Goal: Navigation & Orientation: Find specific page/section

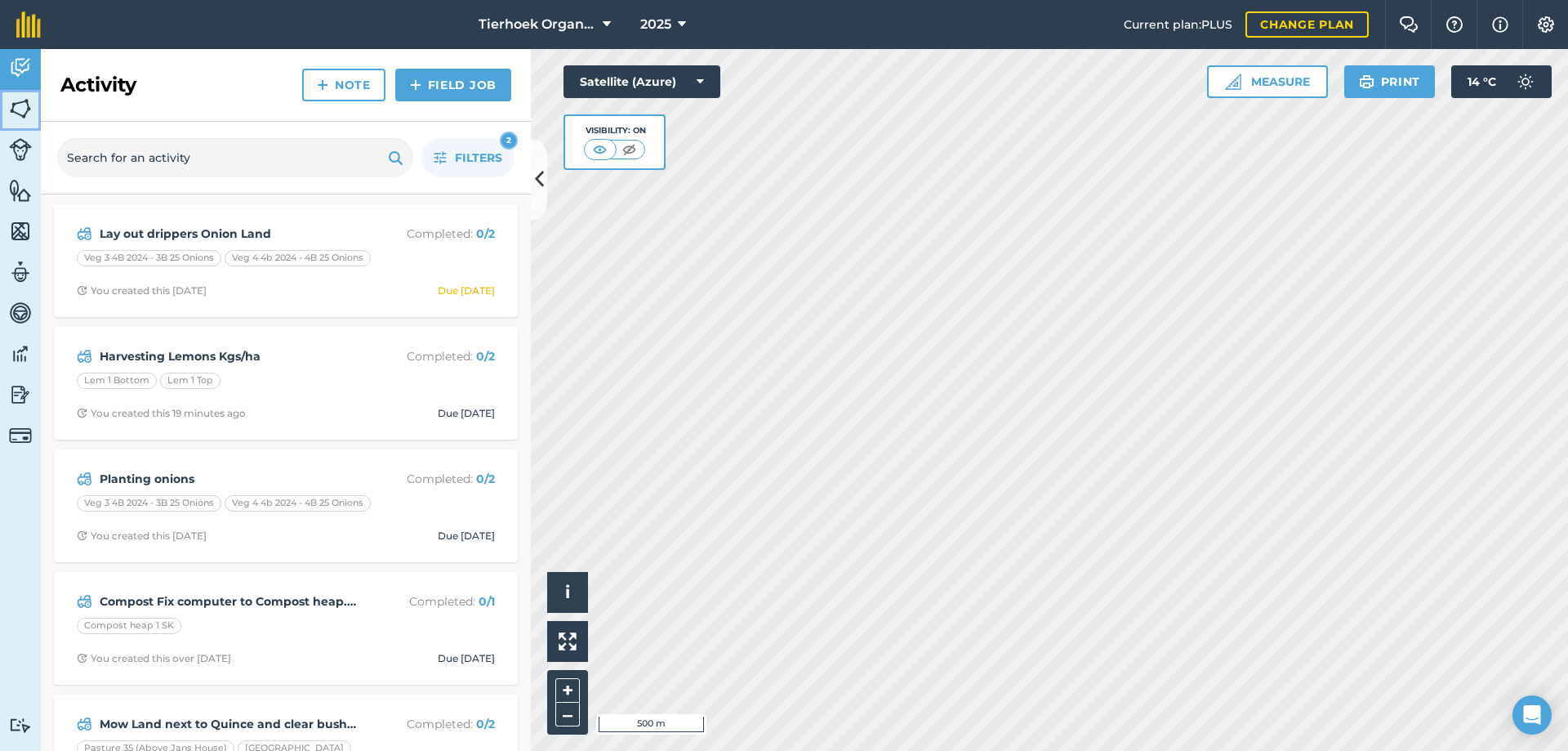
click at [23, 105] on img at bounding box center [20, 109] width 23 height 25
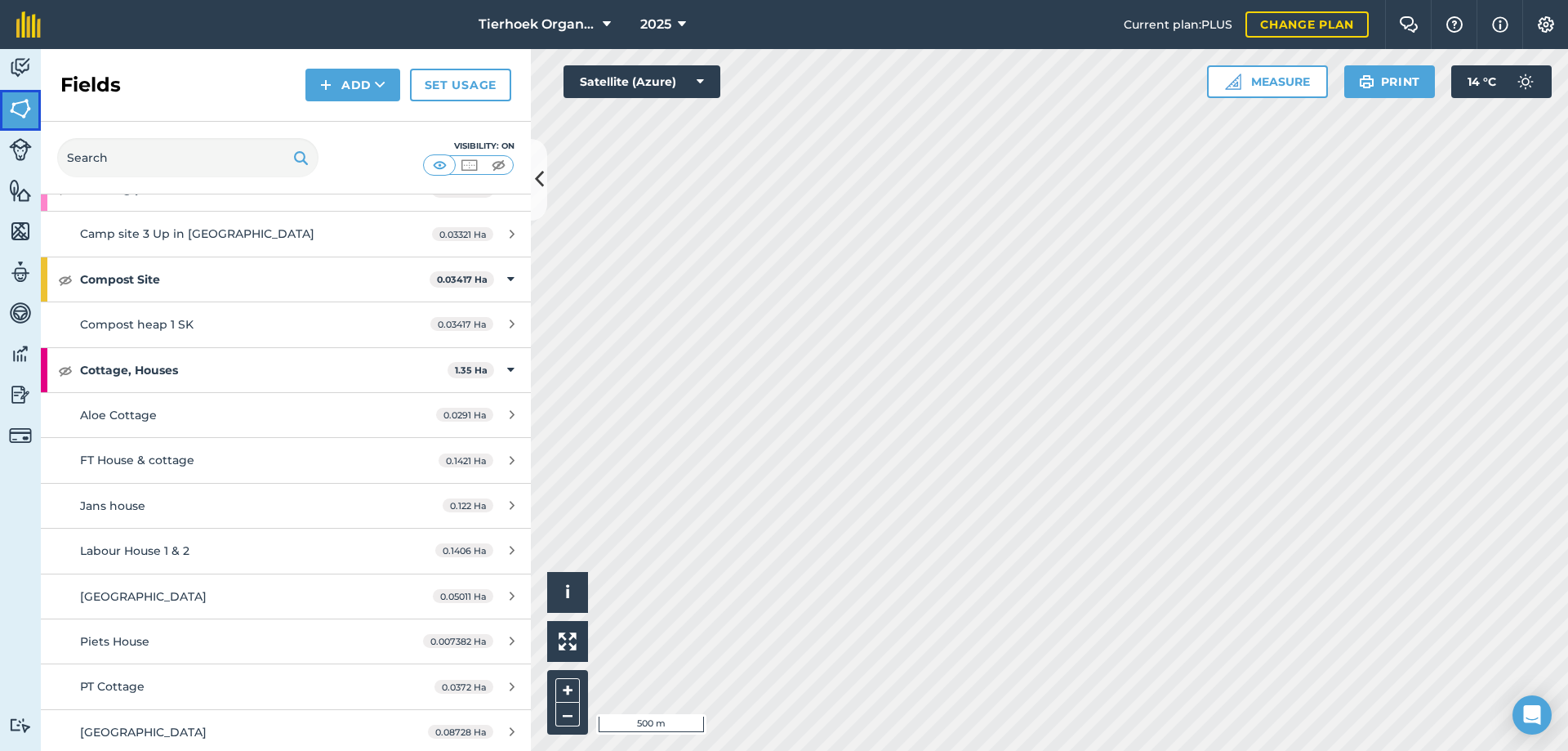
scroll to position [490, 0]
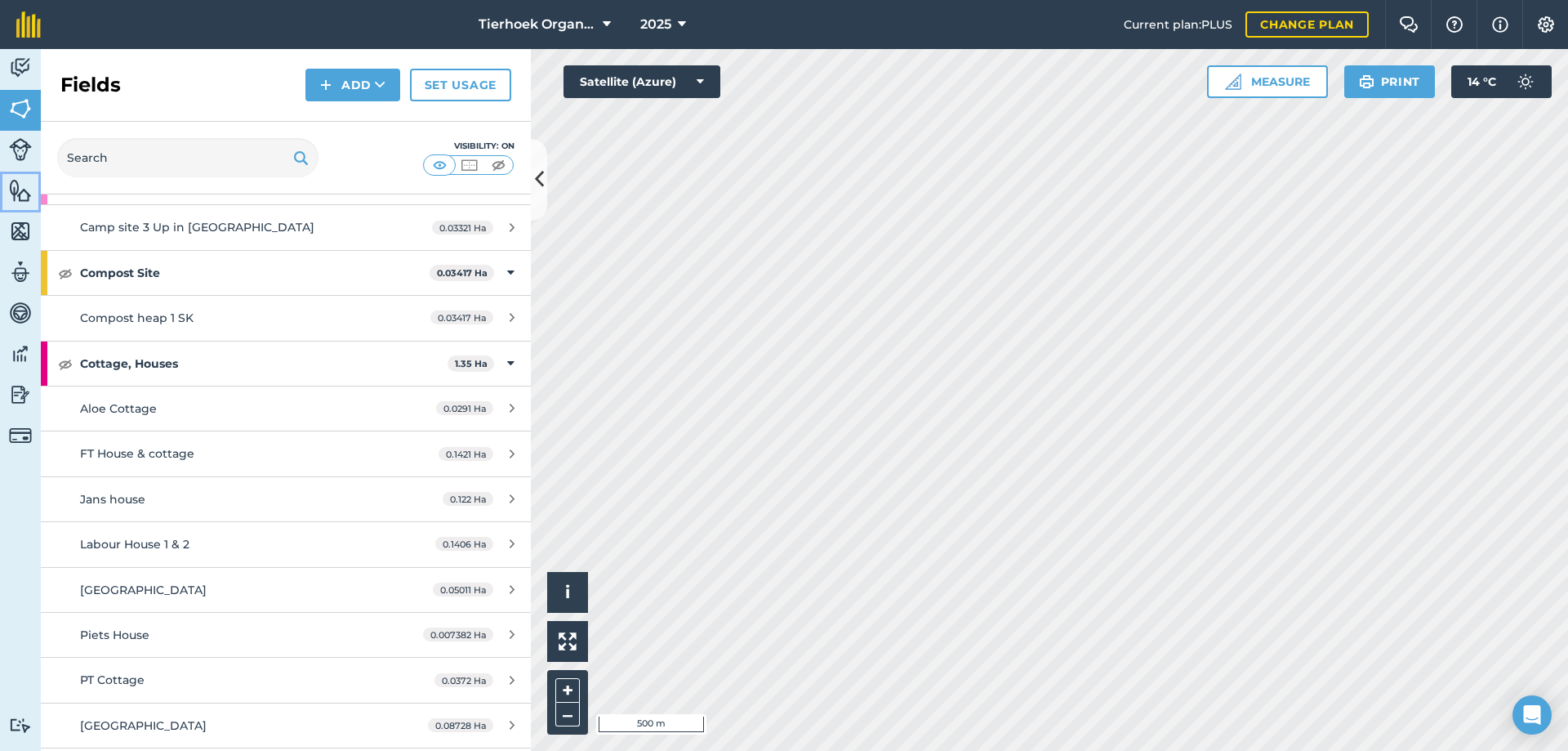
click at [25, 187] on img at bounding box center [20, 190] width 23 height 25
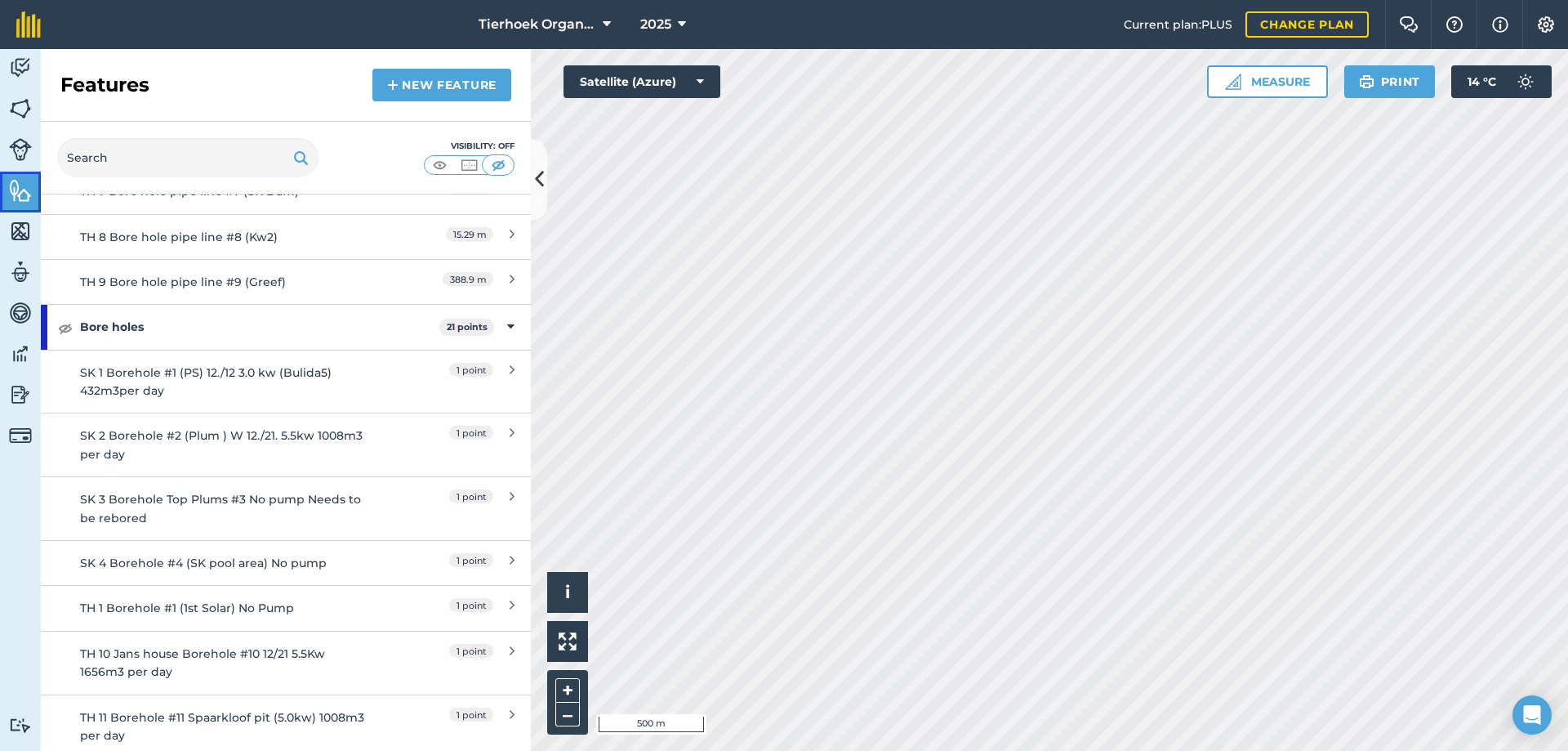
scroll to position [1388, 0]
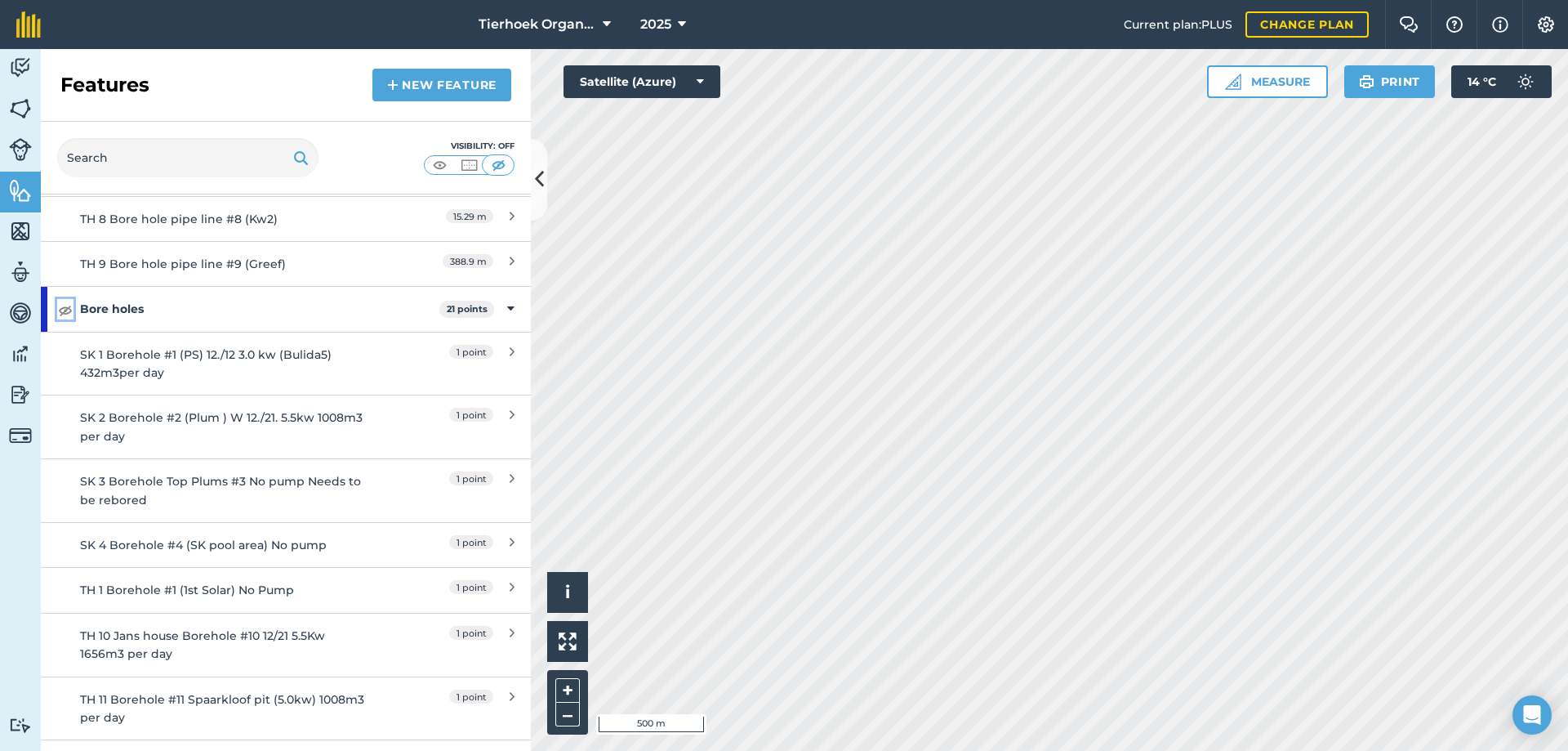
click at [67, 307] on img at bounding box center [65, 310] width 15 height 20
click at [67, 305] on img at bounding box center [65, 310] width 15 height 20
click at [19, 66] on img at bounding box center [20, 68] width 23 height 25
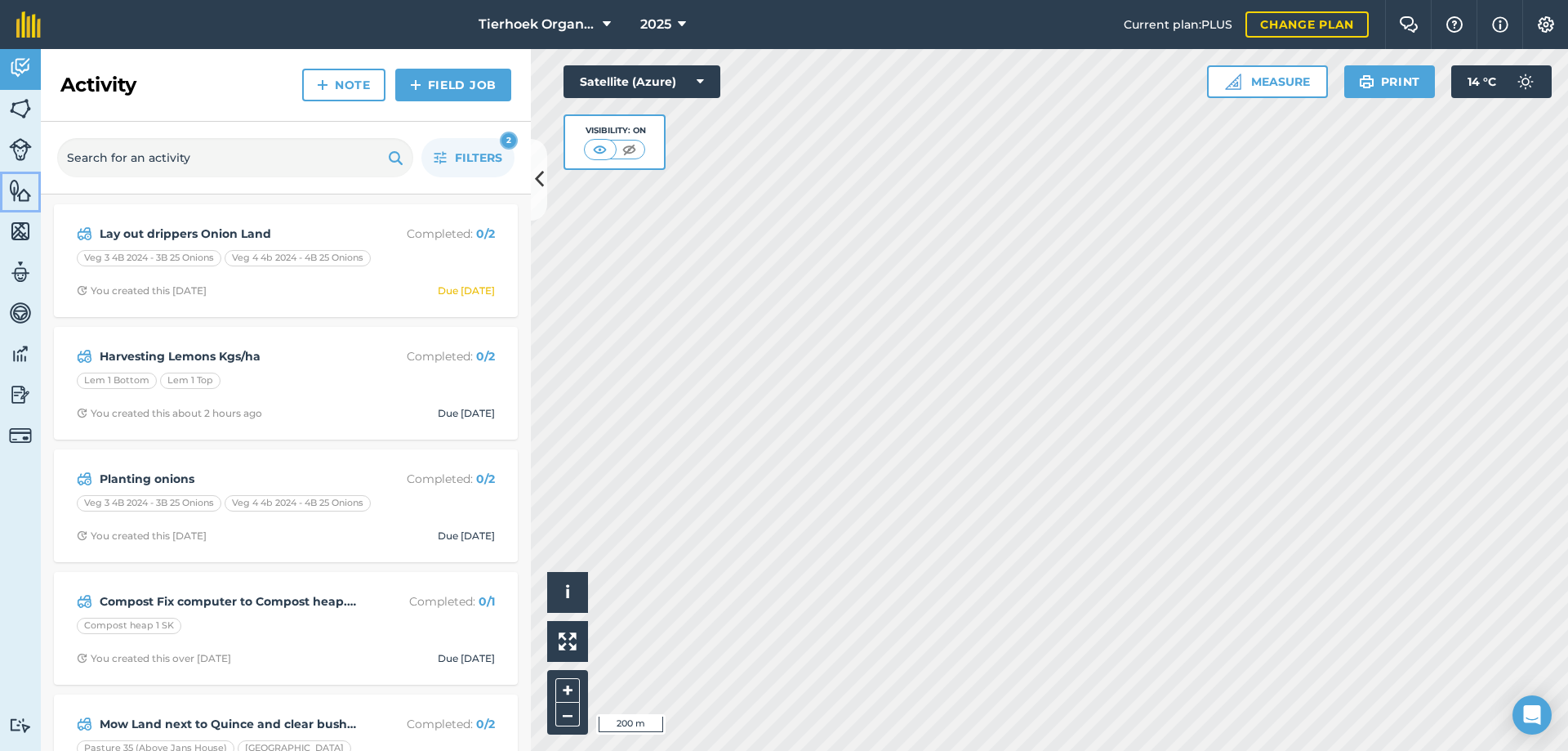
click at [19, 194] on img at bounding box center [20, 190] width 23 height 25
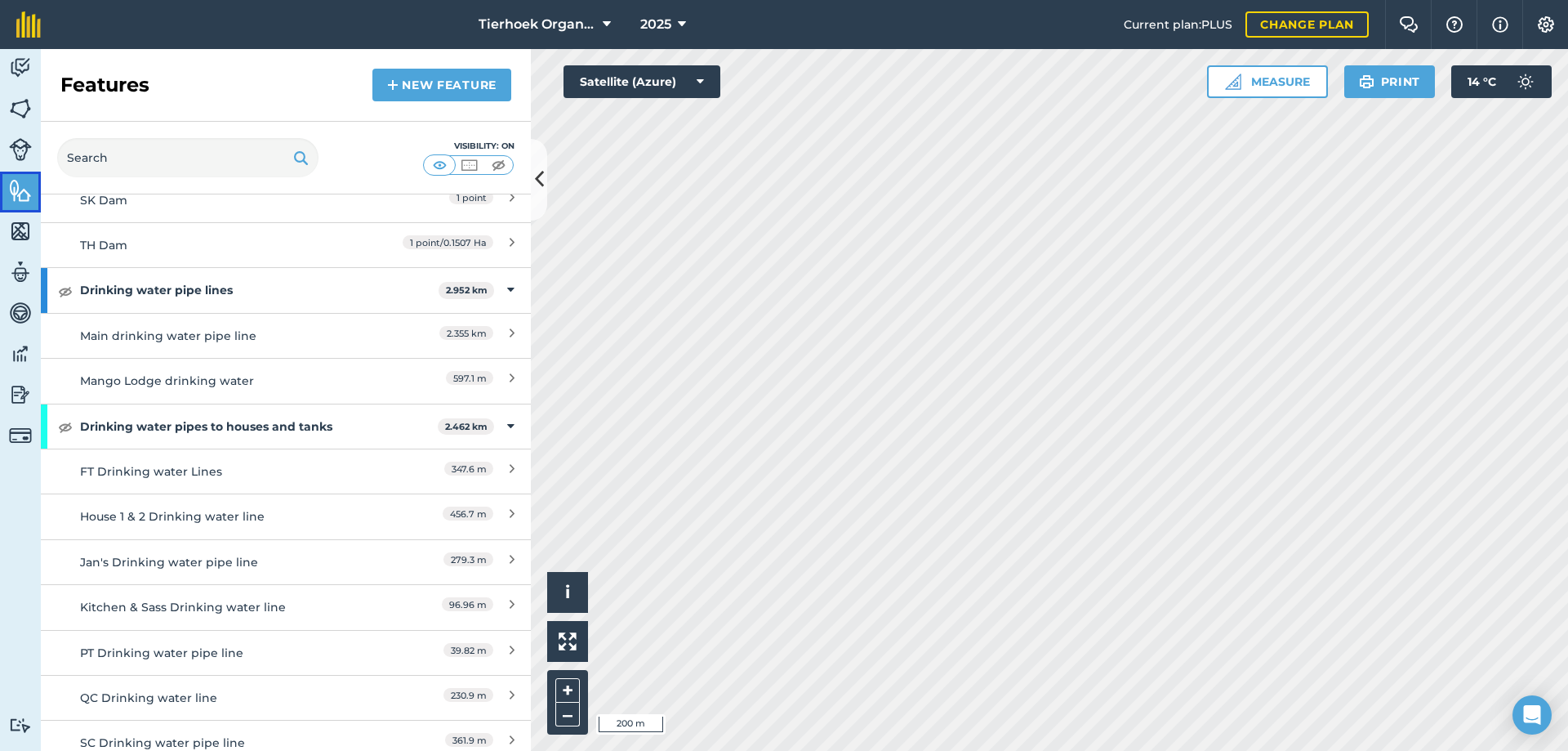
scroll to position [2940, 0]
click at [64, 287] on img at bounding box center [65, 290] width 15 height 20
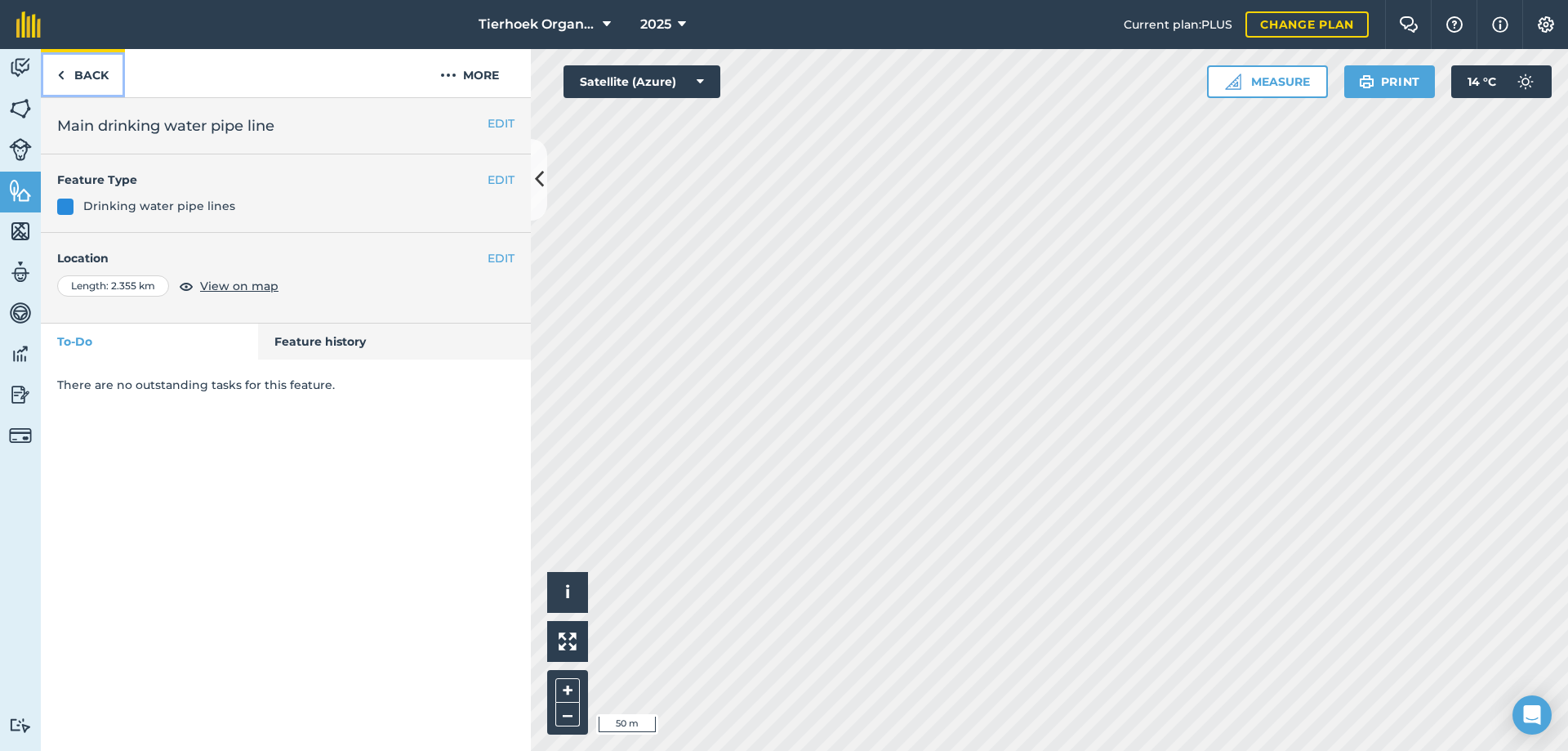
click at [95, 69] on link "Back" at bounding box center [83, 73] width 85 height 48
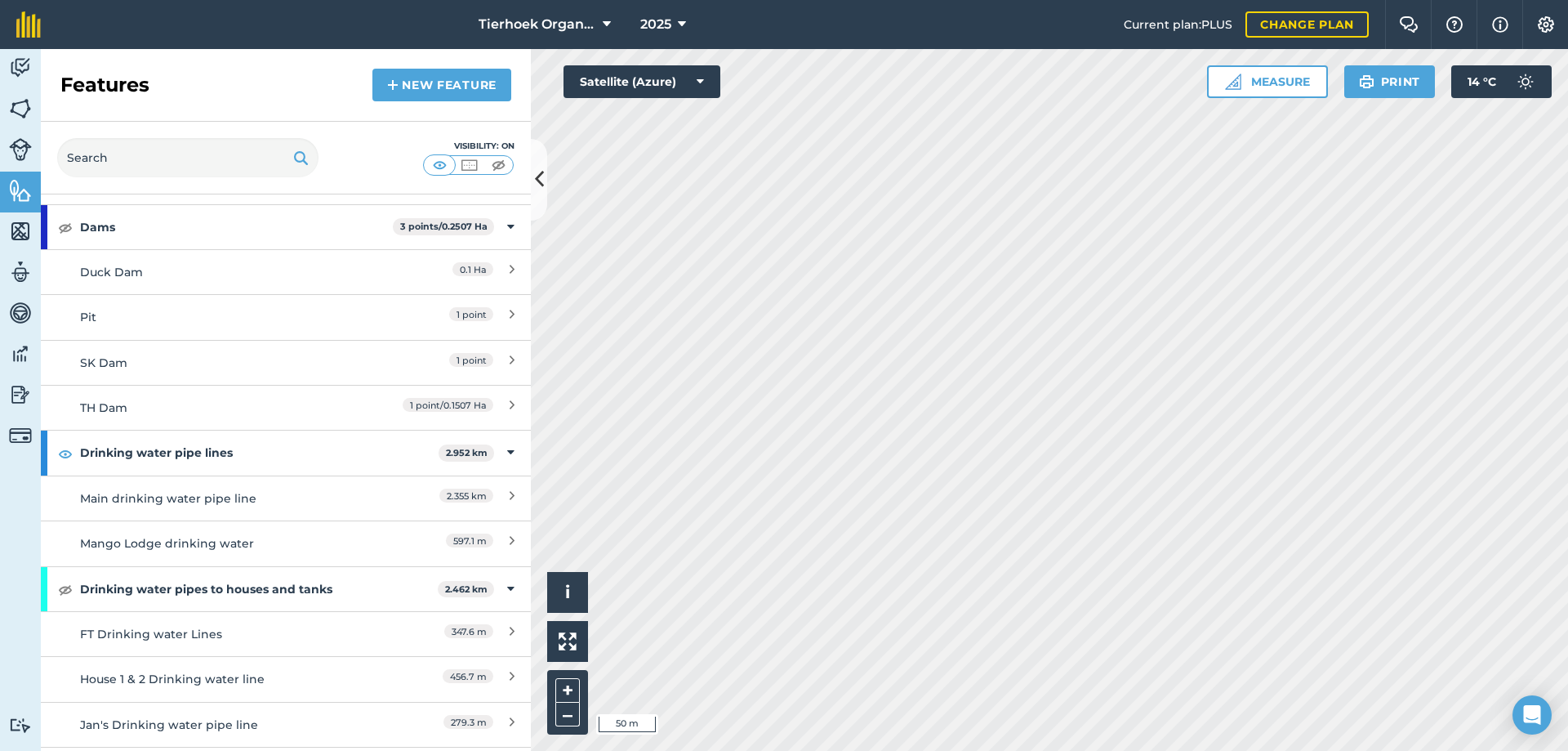
scroll to position [2859, 0]
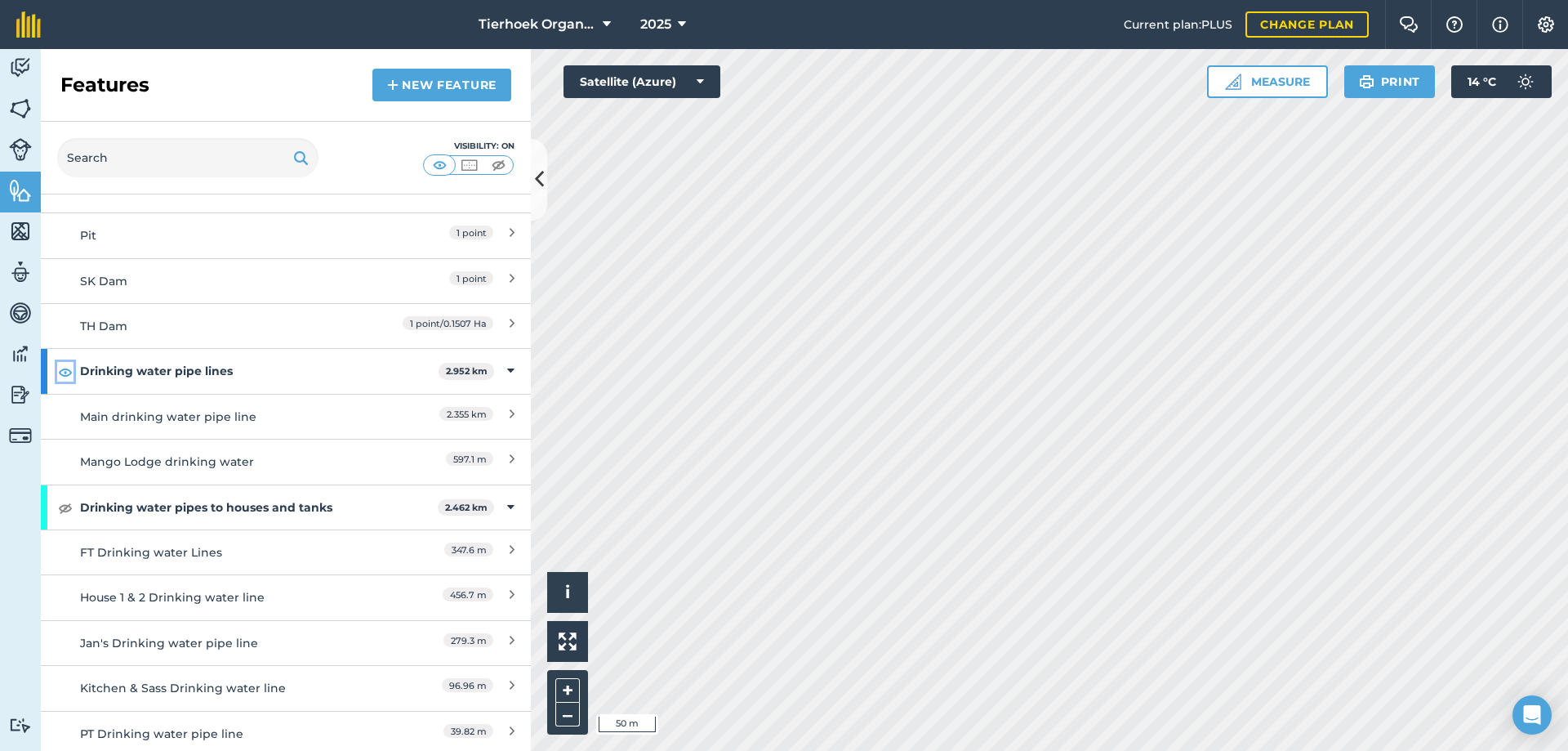
click at [63, 373] on img at bounding box center [65, 372] width 15 height 20
